Goal: Information Seeking & Learning: Learn about a topic

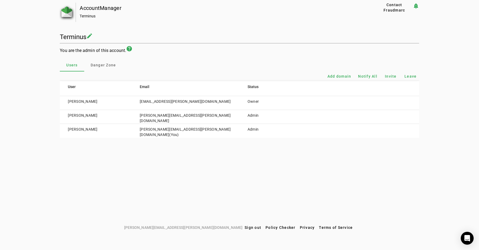
click at [68, 11] on img at bounding box center [66, 11] width 11 height 11
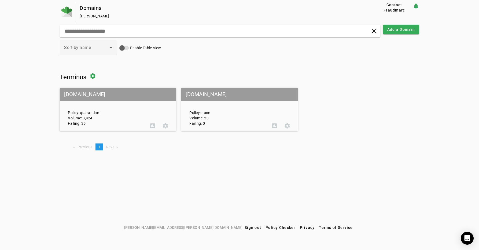
click at [107, 95] on mat-grid-tile-header "[DOMAIN_NAME]" at bounding box center [118, 94] width 116 height 13
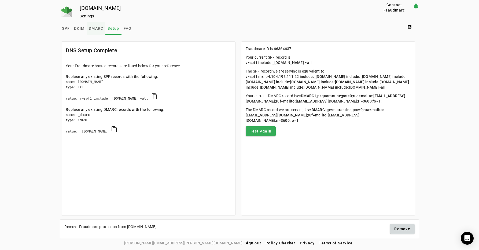
click at [93, 28] on span "DMARC" at bounding box center [96, 29] width 14 height 4
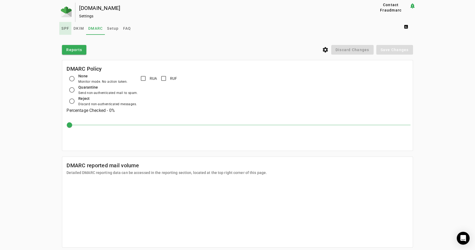
click at [66, 27] on span "SPF" at bounding box center [65, 29] width 8 height 4
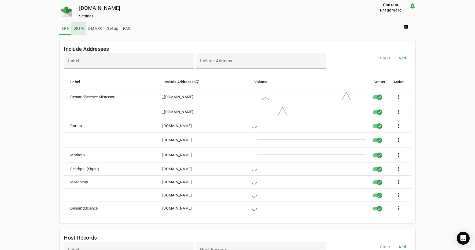
click at [77, 28] on span "DKIM" at bounding box center [78, 29] width 10 height 4
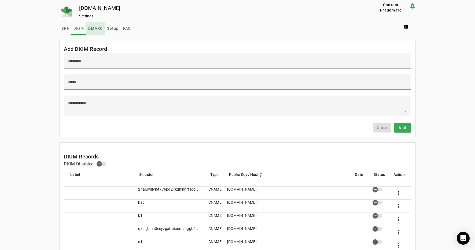
click at [98, 29] on span "DMARC" at bounding box center [95, 29] width 14 height 4
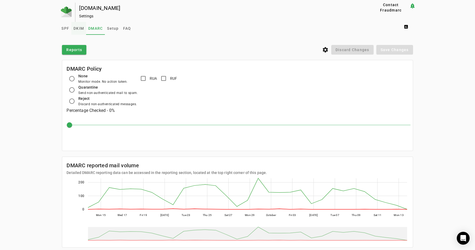
click at [81, 29] on span "DKIM" at bounding box center [78, 29] width 10 height 4
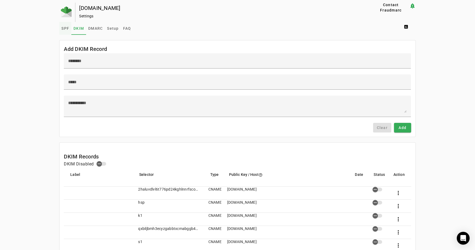
click at [66, 29] on span "SPF" at bounding box center [65, 29] width 8 height 4
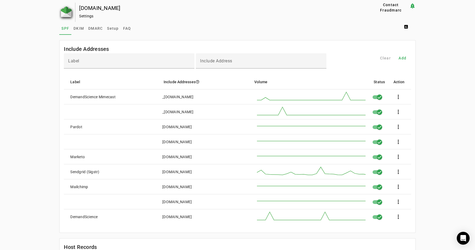
click at [65, 10] on img at bounding box center [66, 11] width 11 height 11
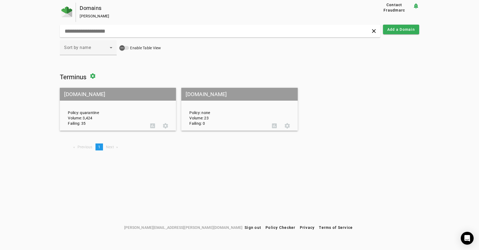
click at [207, 97] on mat-grid-tile-header "[DOMAIN_NAME]" at bounding box center [239, 94] width 116 height 13
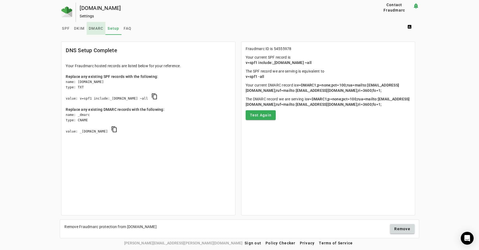
click at [100, 29] on span "DMARC" at bounding box center [96, 29] width 14 height 4
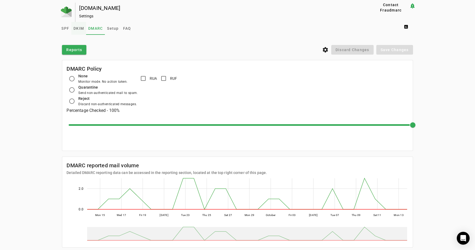
click at [77, 28] on span "DKIM" at bounding box center [78, 29] width 10 height 4
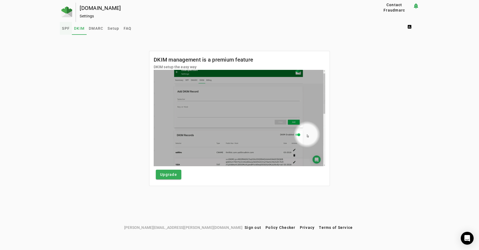
click at [65, 28] on span "SPF" at bounding box center [66, 29] width 8 height 4
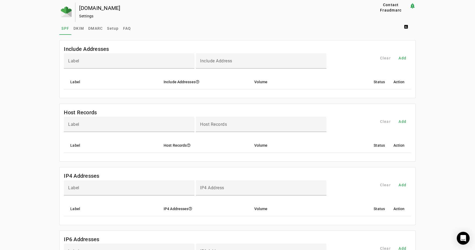
drag, startPoint x: 132, startPoint y: 8, endPoint x: 76, endPoint y: 10, distance: 56.3
click at [76, 10] on div "[DOMAIN_NAME] Settings" at bounding box center [215, 12] width 281 height 19
copy div "[DOMAIN_NAME]"
click at [76, 28] on span "DKIM" at bounding box center [78, 29] width 10 height 4
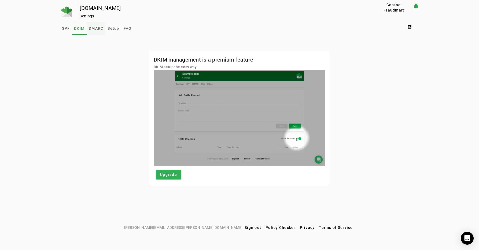
click at [97, 27] on span "DMARC" at bounding box center [96, 29] width 14 height 4
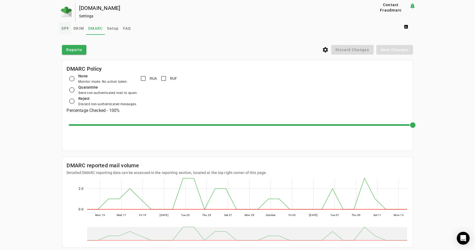
click at [64, 28] on span "SPF" at bounding box center [65, 29] width 8 height 4
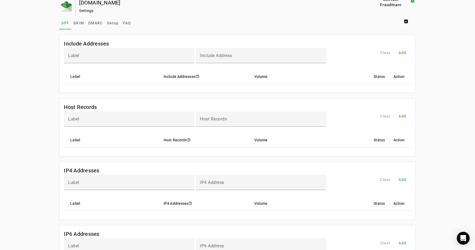
scroll to position [6, 0]
click at [77, 22] on span "DKIM" at bounding box center [78, 23] width 10 height 4
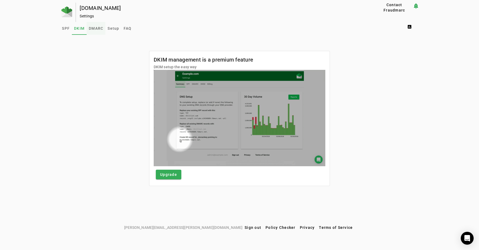
click at [96, 27] on span "DMARC" at bounding box center [96, 29] width 14 height 4
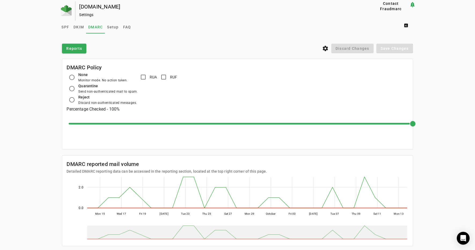
scroll to position [14, 0]
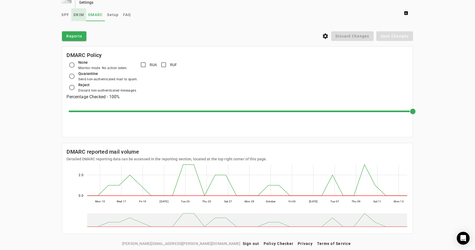
click at [79, 16] on span "DKIM" at bounding box center [78, 15] width 10 height 4
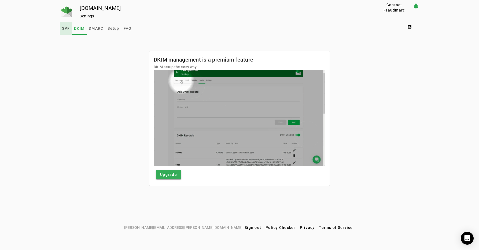
click at [64, 27] on span "SPF" at bounding box center [66, 29] width 8 height 4
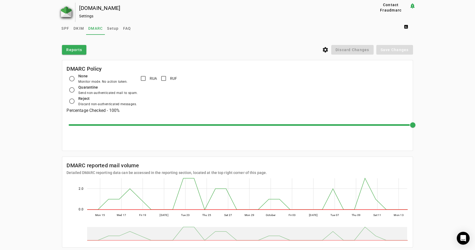
click at [62, 12] on img at bounding box center [66, 11] width 11 height 11
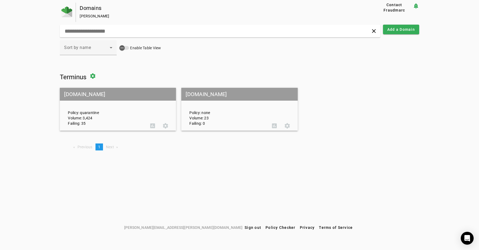
click at [106, 97] on mat-grid-tile-header "[DOMAIN_NAME]" at bounding box center [118, 94] width 116 height 13
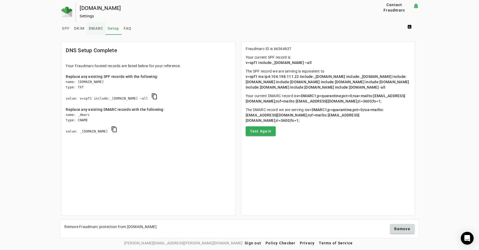
click at [98, 29] on span "DMARC" at bounding box center [96, 29] width 14 height 4
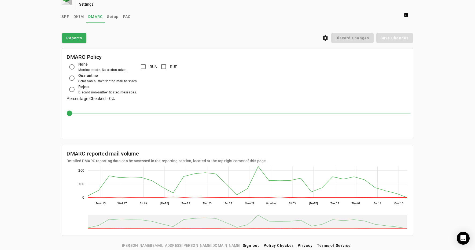
scroll to position [14, 0]
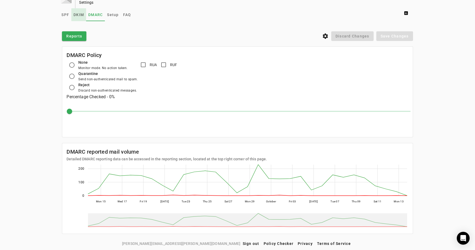
click at [79, 14] on span "DKIM" at bounding box center [78, 15] width 10 height 4
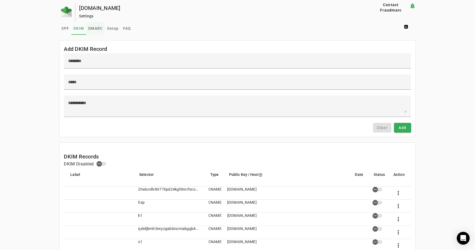
click at [96, 28] on span "DMARC" at bounding box center [95, 29] width 14 height 4
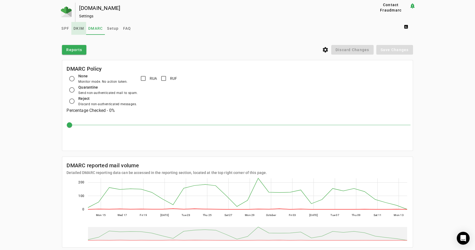
click at [77, 28] on span "DKIM" at bounding box center [78, 29] width 10 height 4
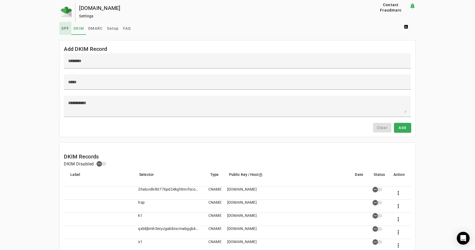
click at [62, 29] on span "SPF" at bounding box center [65, 29] width 8 height 4
